Goal: Information Seeking & Learning: Learn about a topic

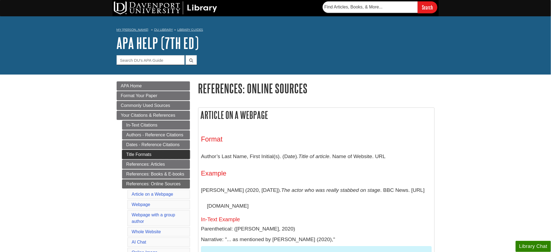
click at [166, 152] on link "Title Formats" at bounding box center [156, 154] width 68 height 9
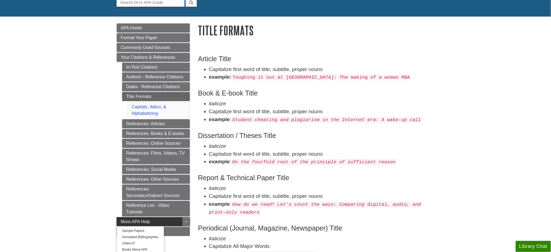
scroll to position [66, 0]
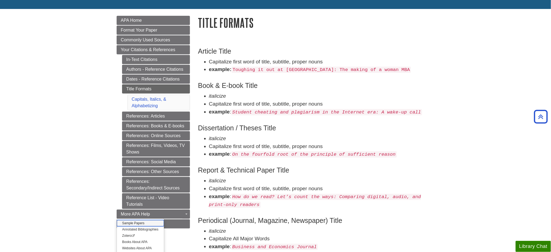
click at [142, 222] on link "Sample Papers" at bounding box center [140, 223] width 47 height 6
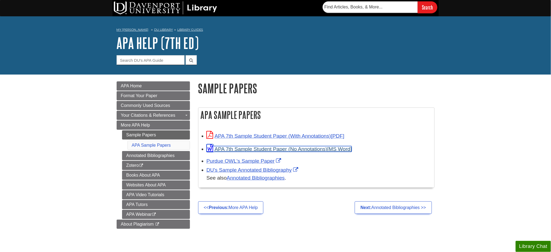
click at [295, 148] on link "APA 7th Sample Student Paper (No Annotations)" at bounding box center [279, 149] width 145 height 6
click at [389, 109] on h2 "APA Sample Papers" at bounding box center [316, 115] width 236 height 14
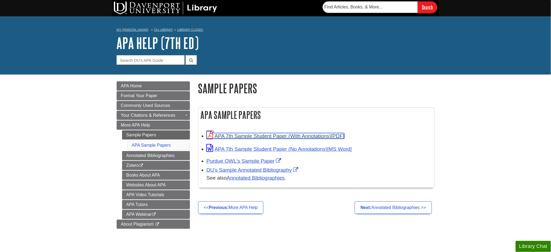
click at [304, 134] on link "APA 7th Sample Student Paper (With Annotations)" at bounding box center [276, 136] width 138 height 6
